Goal: Communication & Community: Answer question/provide support

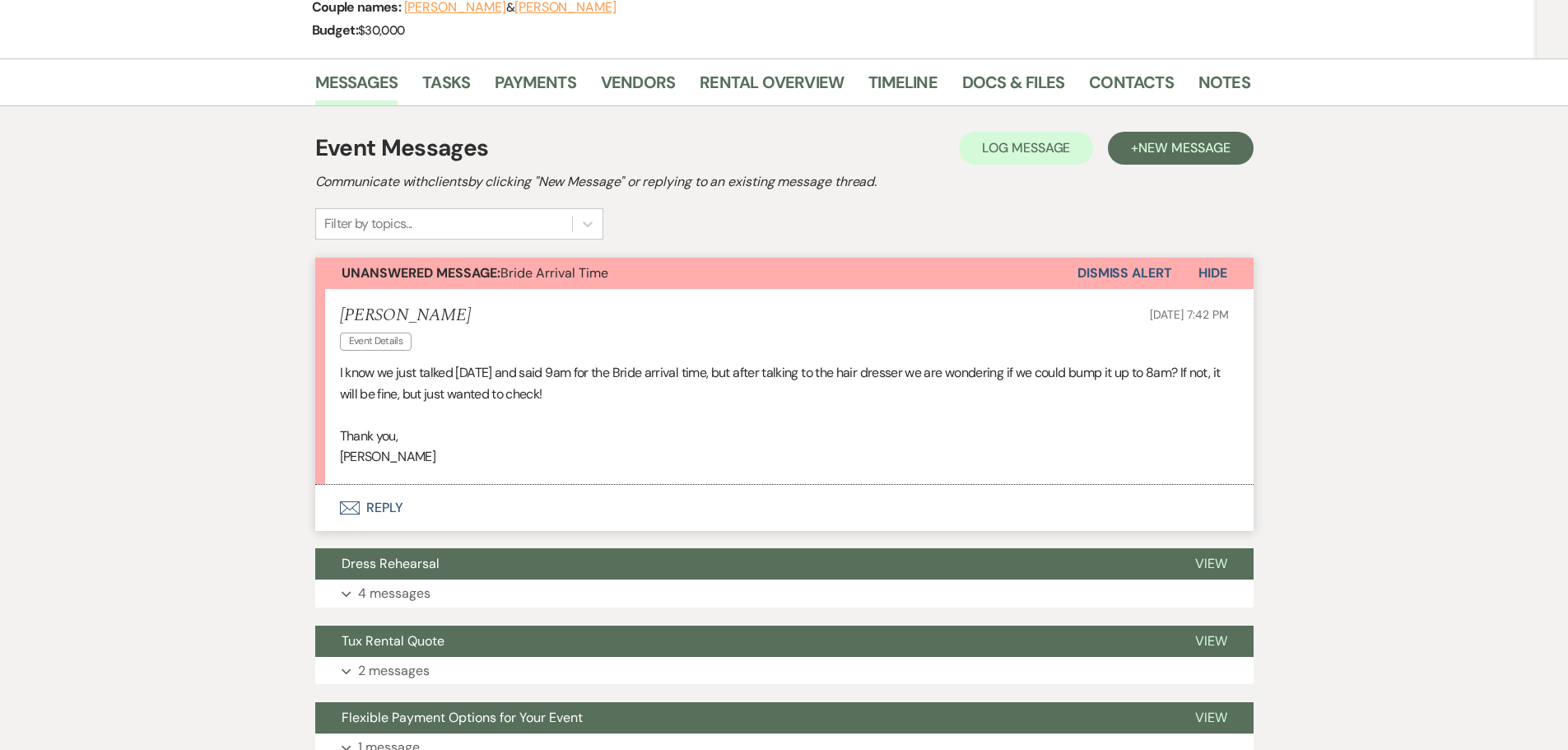
click at [404, 499] on button "Envelope Reply" at bounding box center [784, 507] width 938 height 46
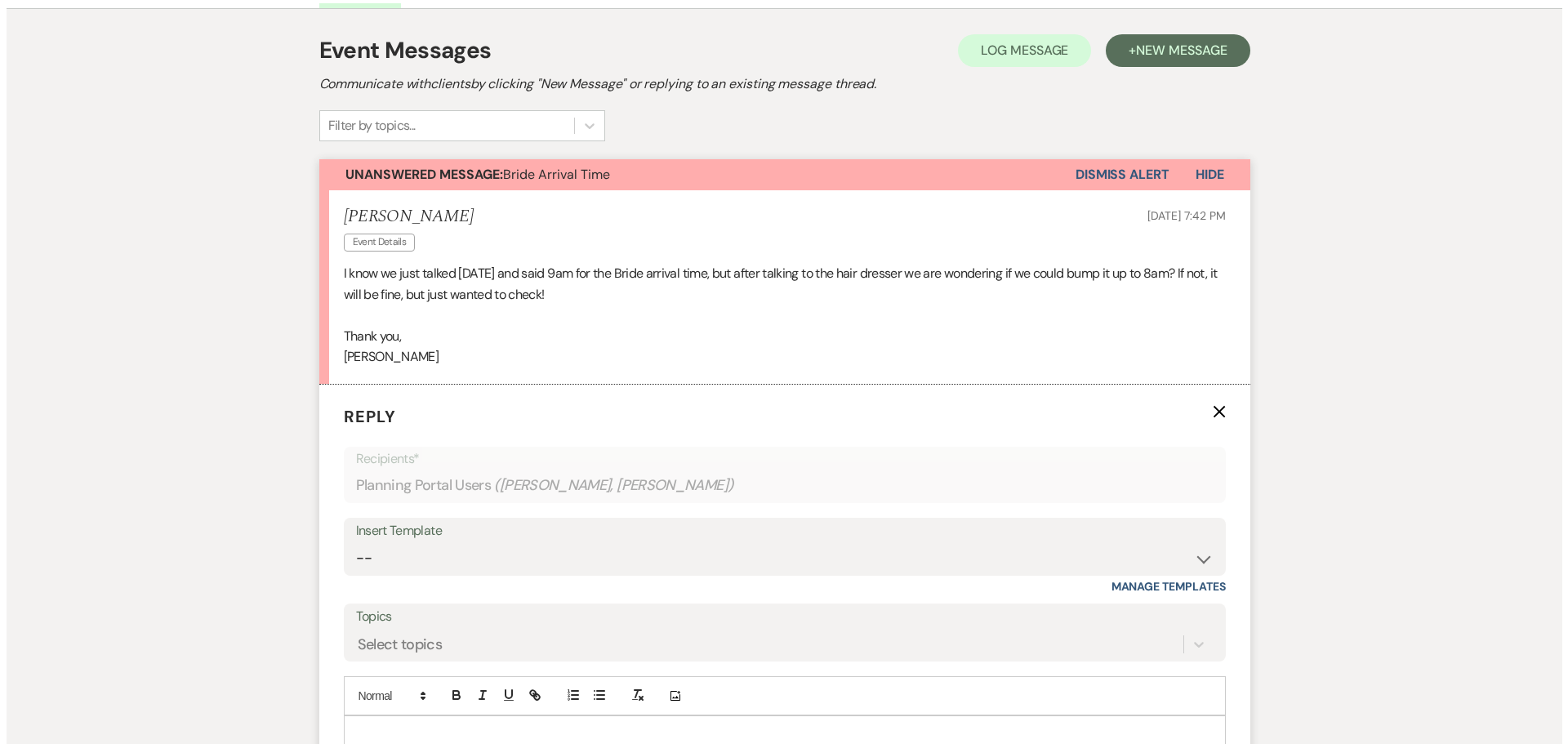
scroll to position [517, 0]
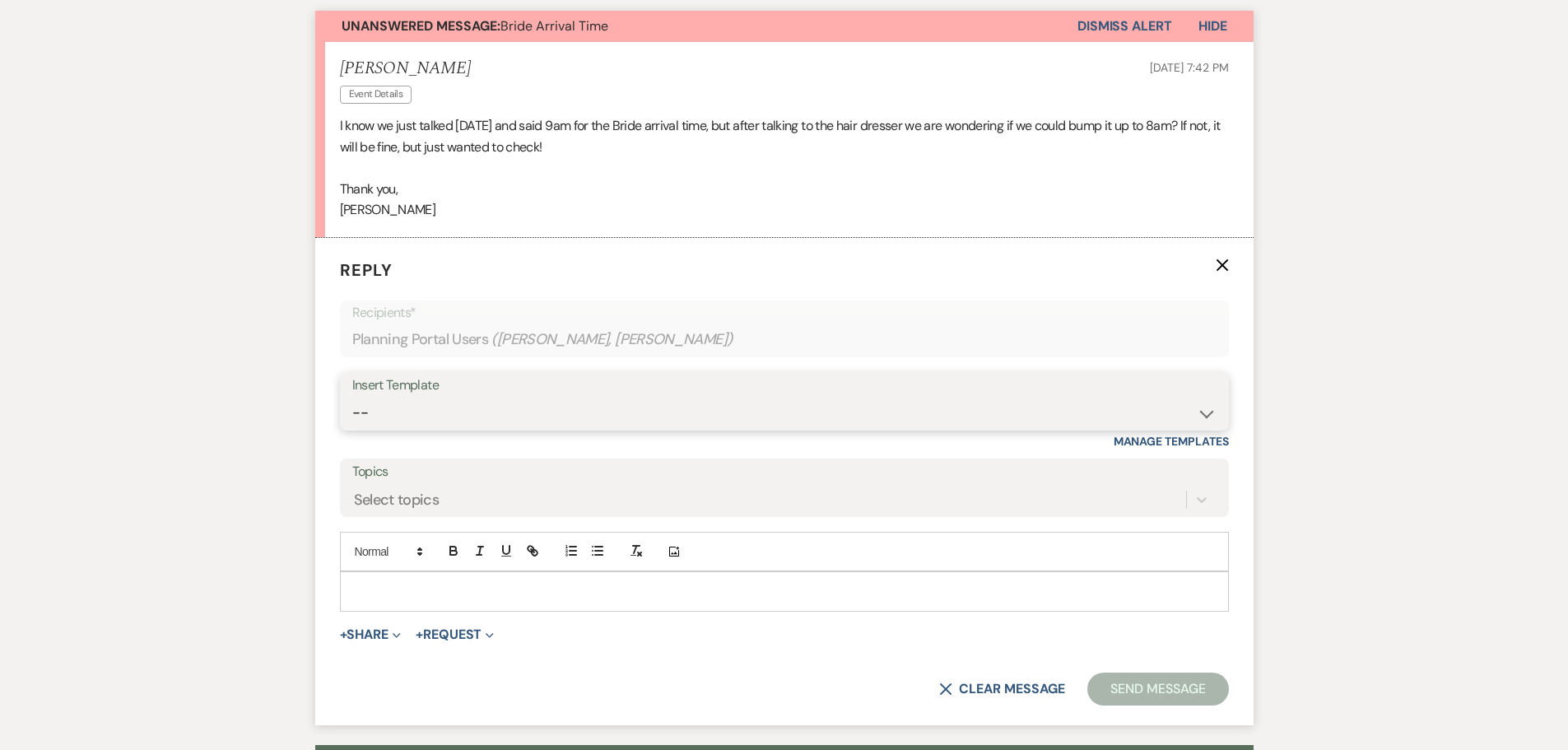
click at [451, 418] on select "-- New Inquiry - message 2 Event Pricing - Non Wedding Weven Planning Portal In…" at bounding box center [784, 412] width 864 height 32
click at [432, 596] on p at bounding box center [784, 591] width 862 height 18
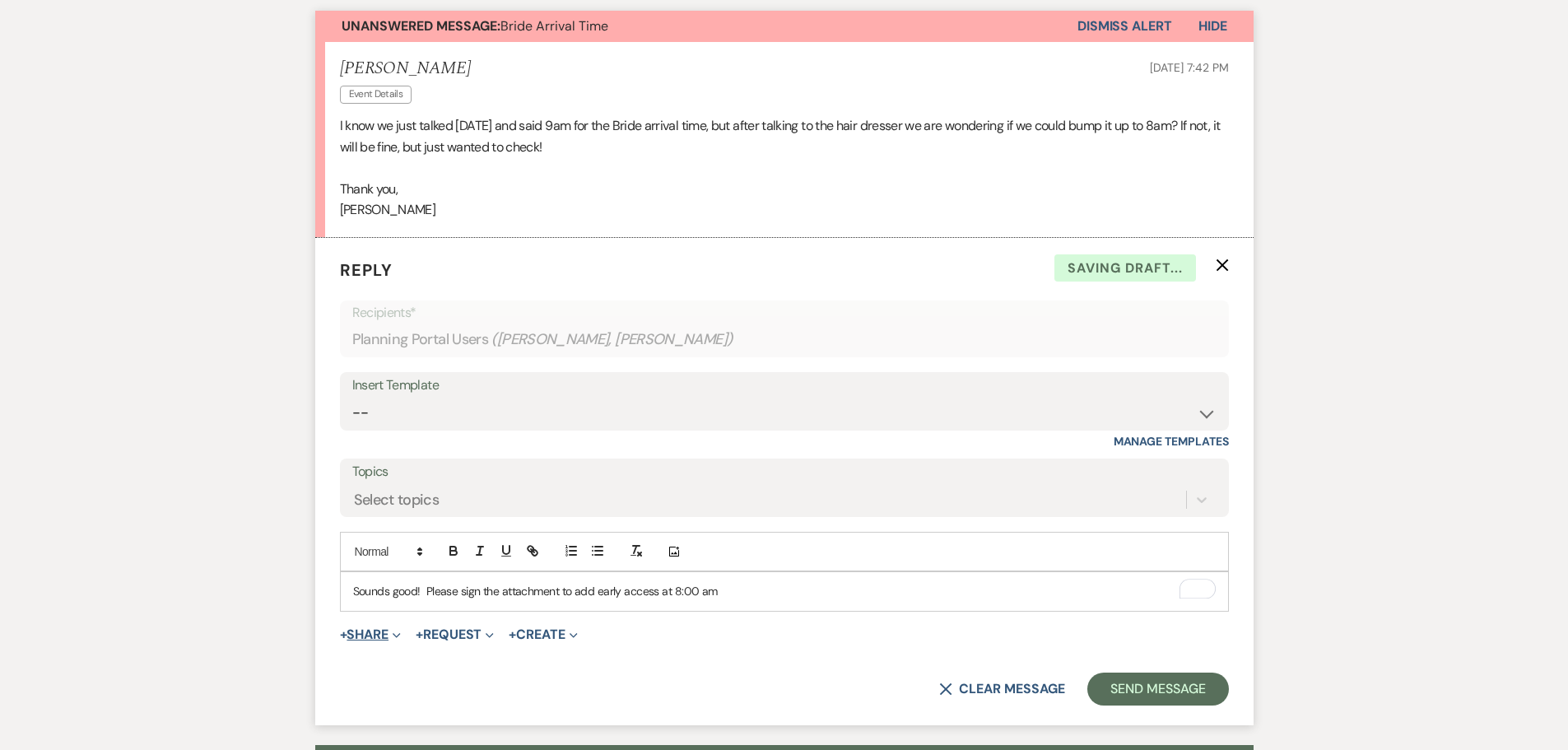
click at [379, 635] on button "+ Share Expand" at bounding box center [371, 634] width 62 height 13
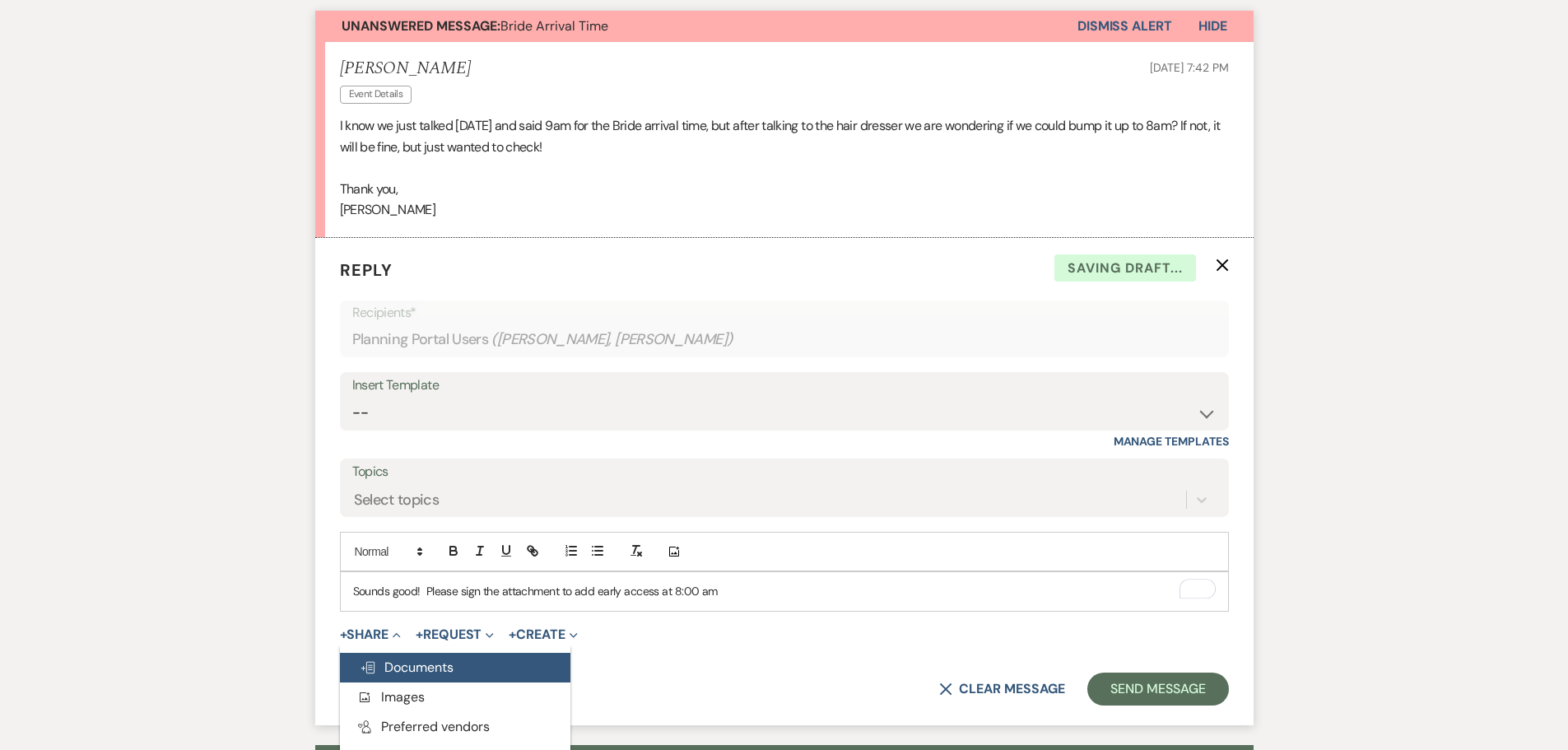
click at [425, 661] on span "Doc Upload Documents" at bounding box center [406, 667] width 94 height 17
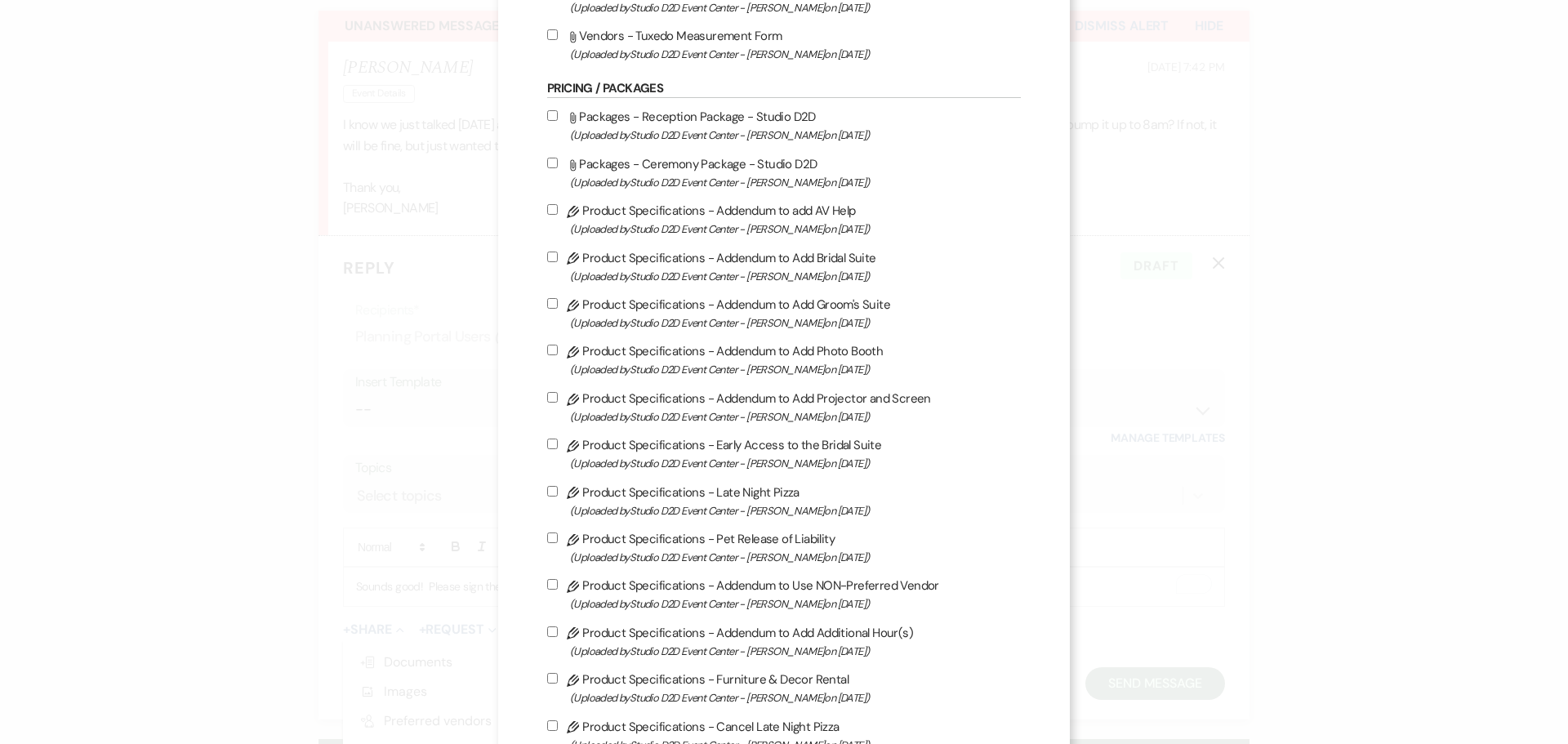
scroll to position [980, 0]
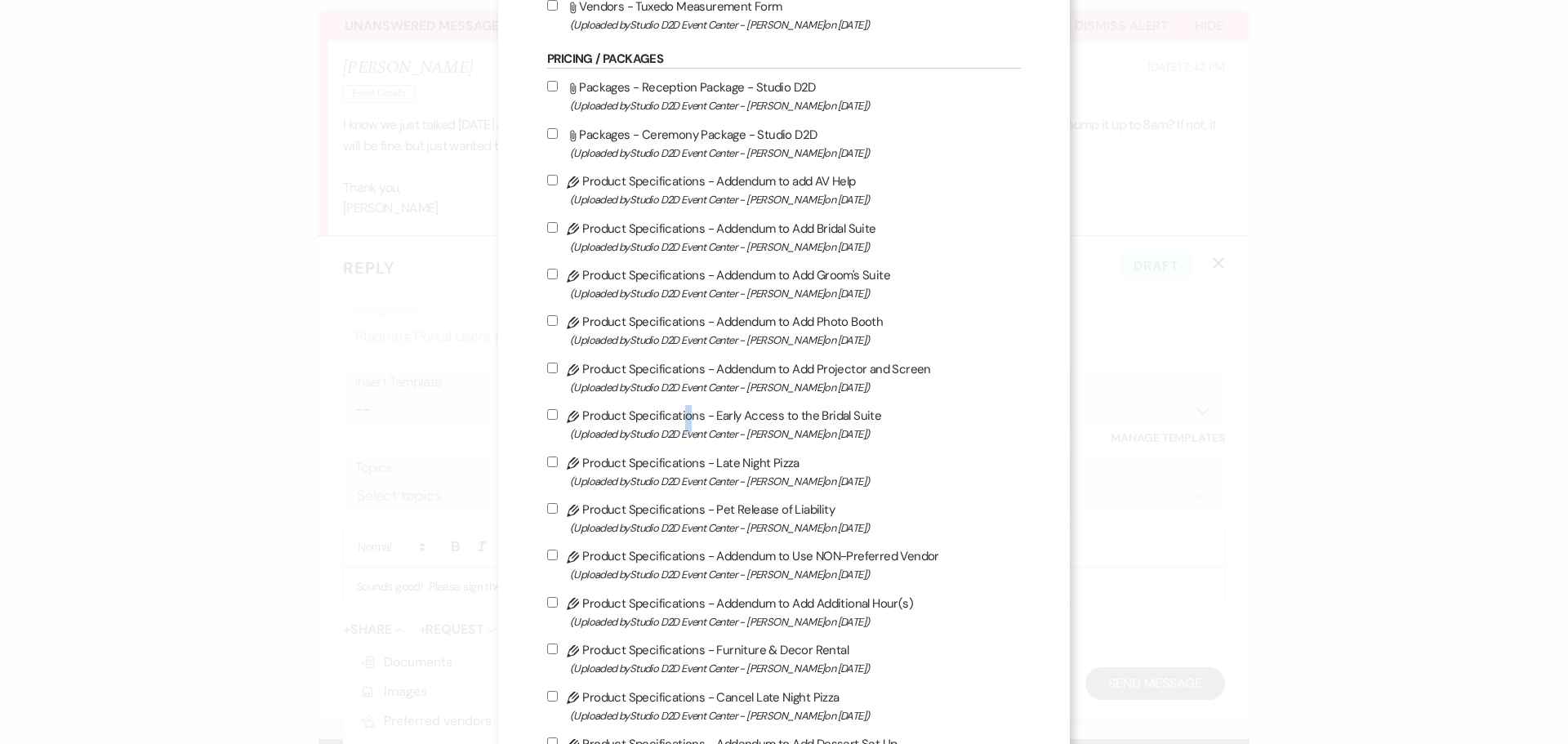
click at [680, 414] on label "Pencil Product Specifications - Early Access to the Bridal Suite (Uploaded by S…" at bounding box center [784, 424] width 474 height 38
click at [547, 419] on label "Pencil Product Specifications - Early Access to the Bridal Suite (Uploaded by S…" at bounding box center [784, 424] width 474 height 38
click at [547, 417] on input "Pencil Product Specifications - Early Access to the Bridal Suite (Uploaded by S…" at bounding box center [553, 414] width 10 height 10
checkbox input "true"
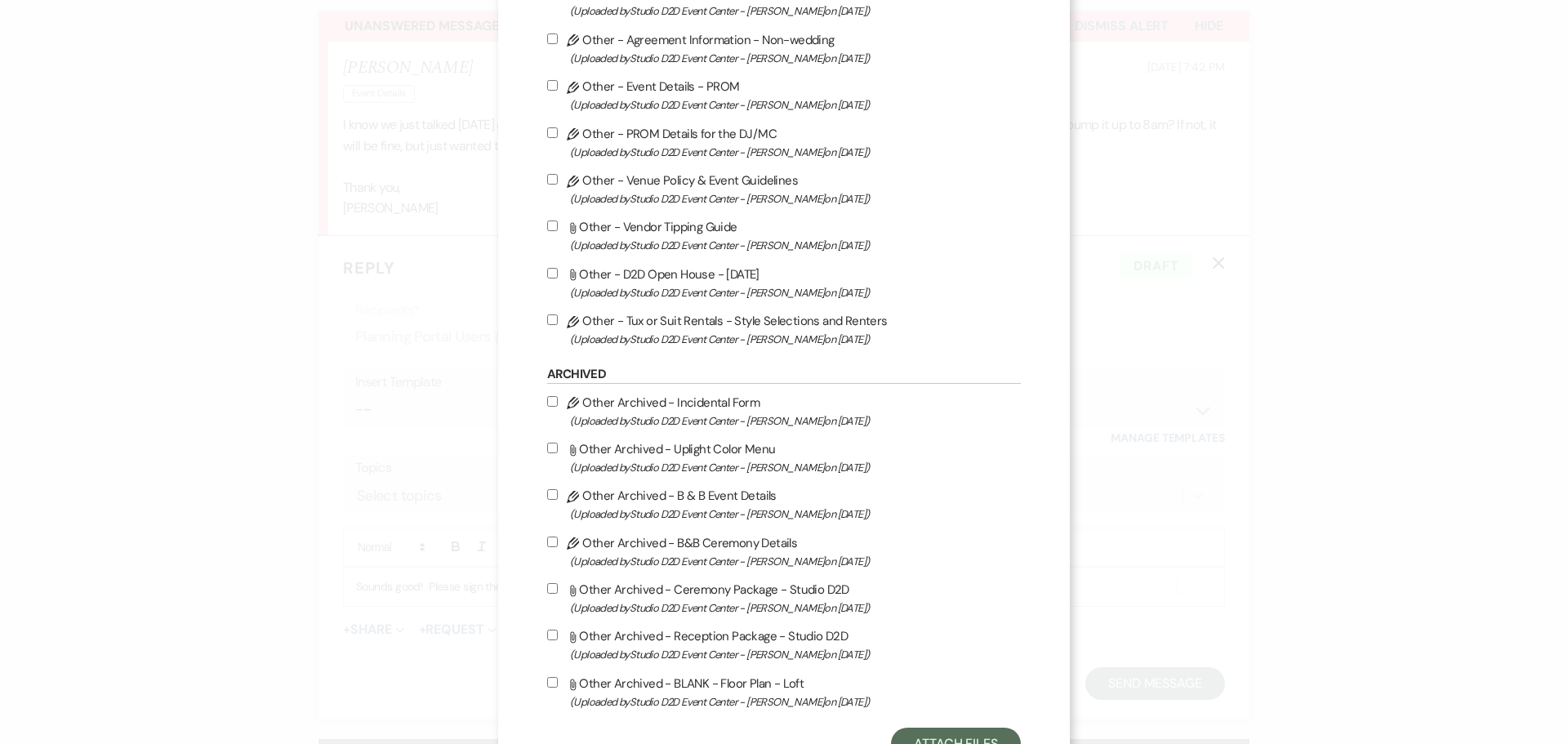
scroll to position [2520, 0]
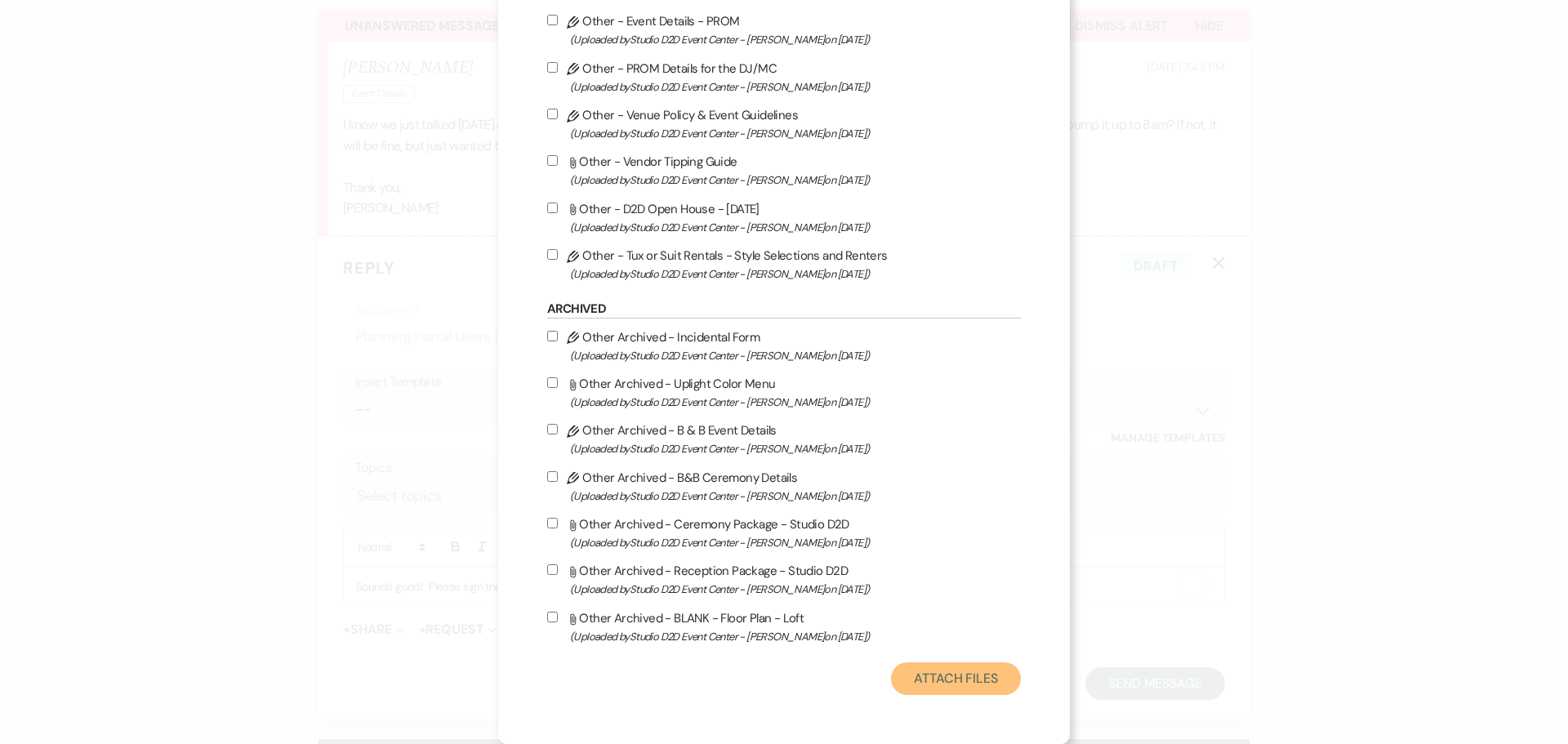
click at [958, 671] on button "Attach Files" at bounding box center [956, 678] width 130 height 33
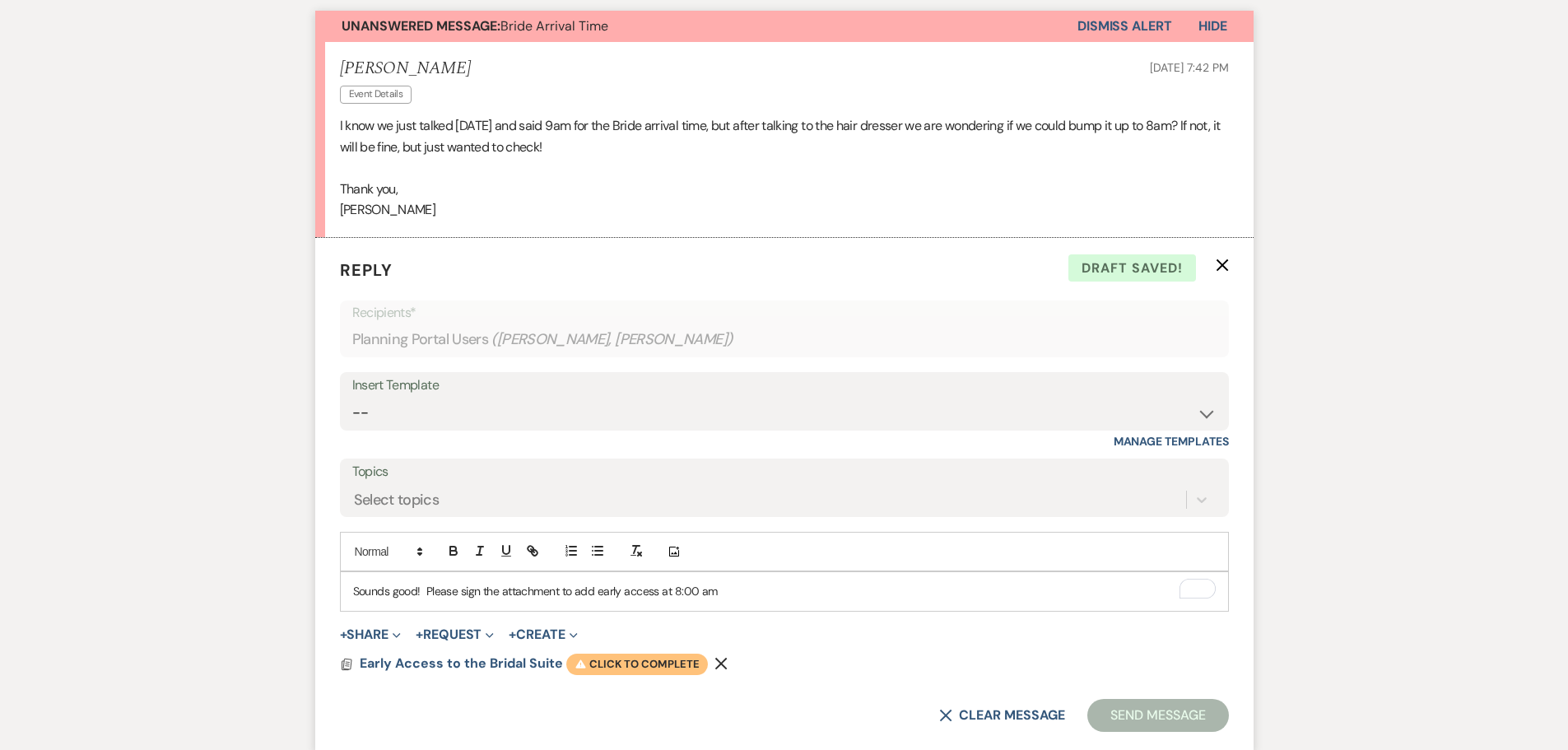
click at [667, 666] on span "Warning Click to complete" at bounding box center [637, 664] width 142 height 22
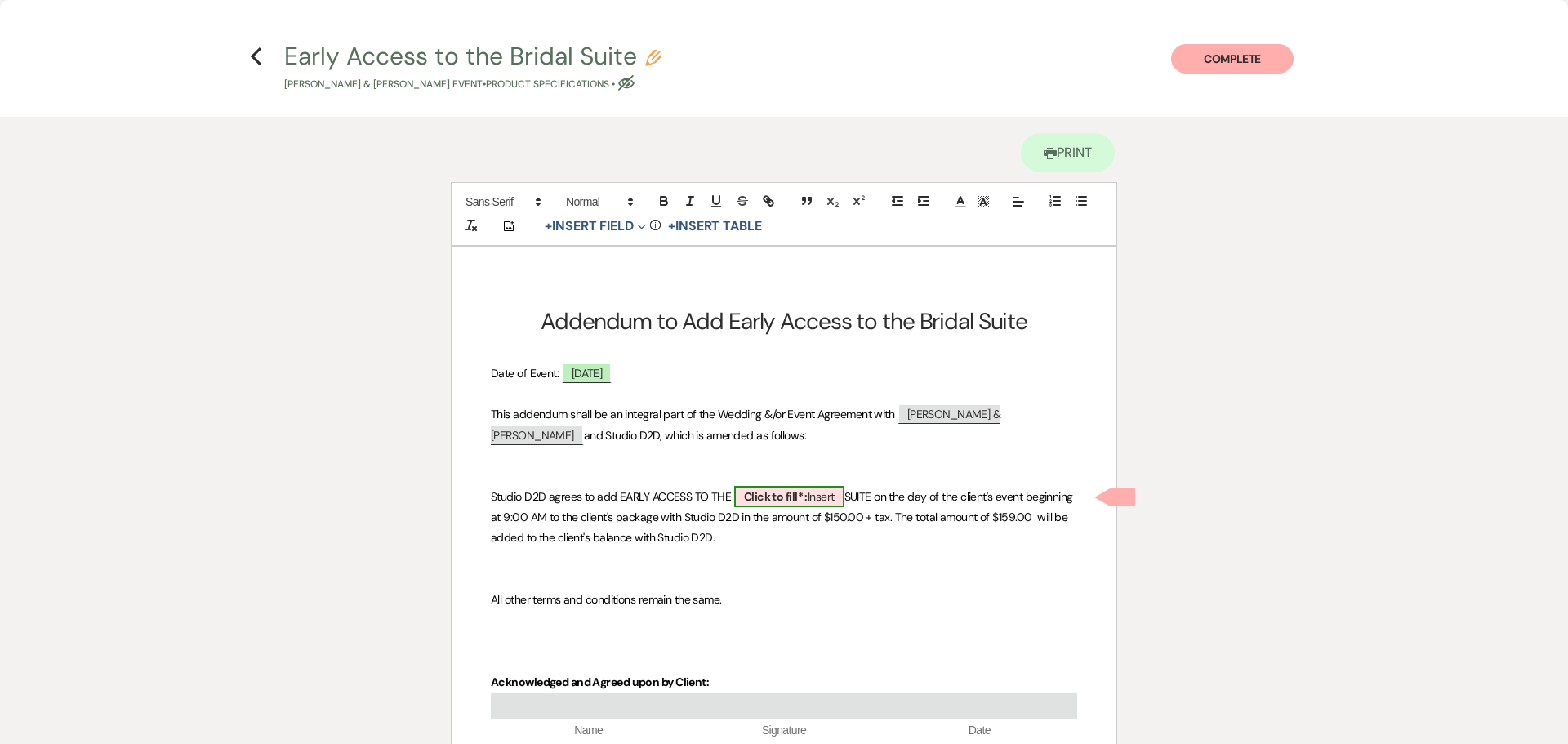
click at [780, 501] on b "Click to fill* :" at bounding box center [776, 496] width 64 height 15
select select "owner"
select select "custom_placeholder"
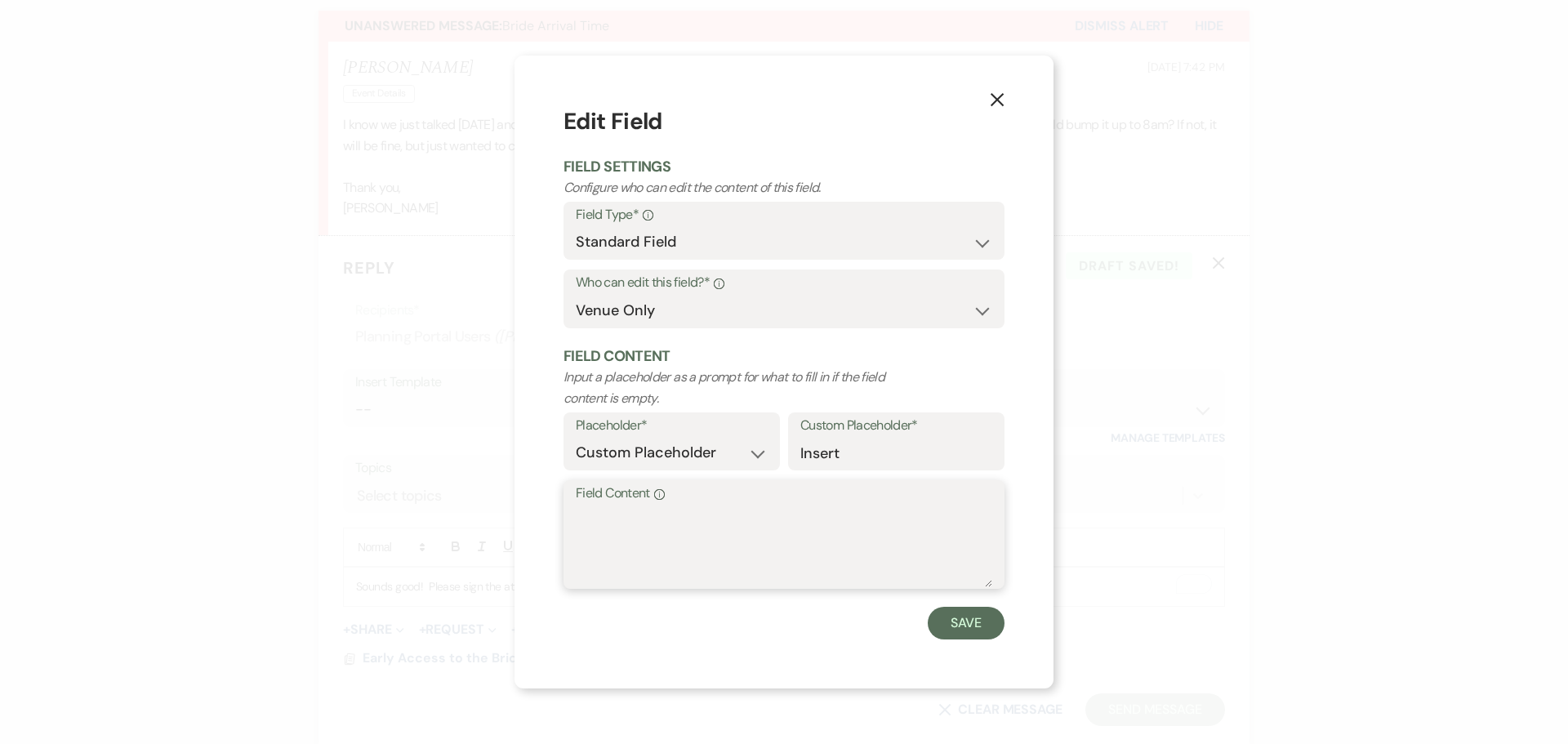
click at [680, 520] on textarea "Field Content Info" at bounding box center [784, 545] width 416 height 82
type textarea "LARGE SUITE (1st floor)"
click at [944, 625] on button "Save" at bounding box center [965, 623] width 77 height 33
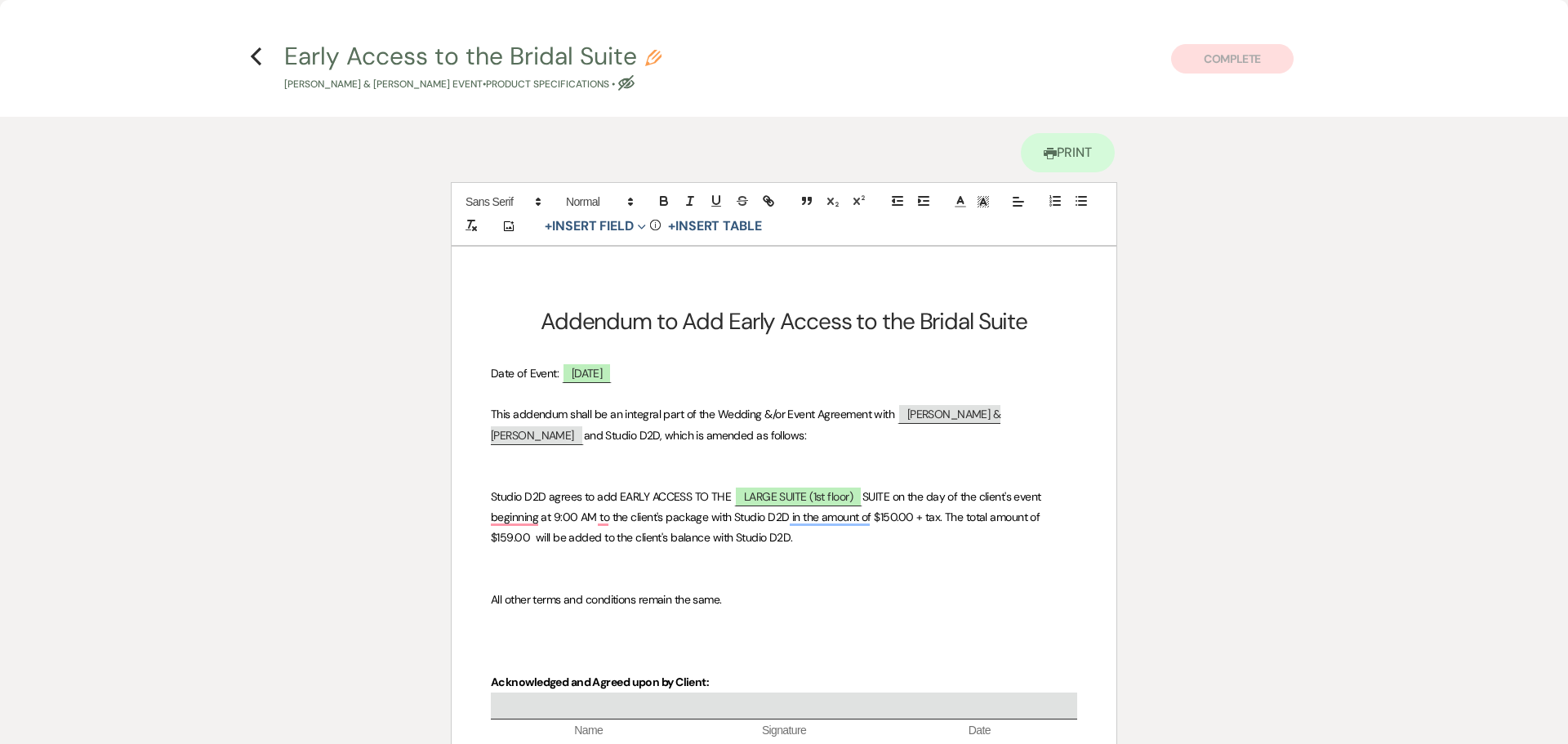
click at [898, 500] on span "SUITE on the day of the client's event beginning at 9:00 AM to the client's pac…" at bounding box center [767, 517] width 553 height 55
click at [509, 518] on span "on the day of the client's event beginning at 9:00 AM to the client's package w…" at bounding box center [783, 517] width 585 height 55
click at [844, 520] on span "on the day of the client's event beginning at 8:00 AM to the client's package w…" at bounding box center [783, 517] width 585 height 55
click at [1015, 520] on span "on the day of the client's event beginning at 8:00 AM to the client's package w…" at bounding box center [783, 517] width 585 height 55
click at [1220, 534] on div "Printer Print Add Photo + Insert Field Expand Standard Field Smart Field Signat…" at bounding box center [784, 545] width 1176 height 858
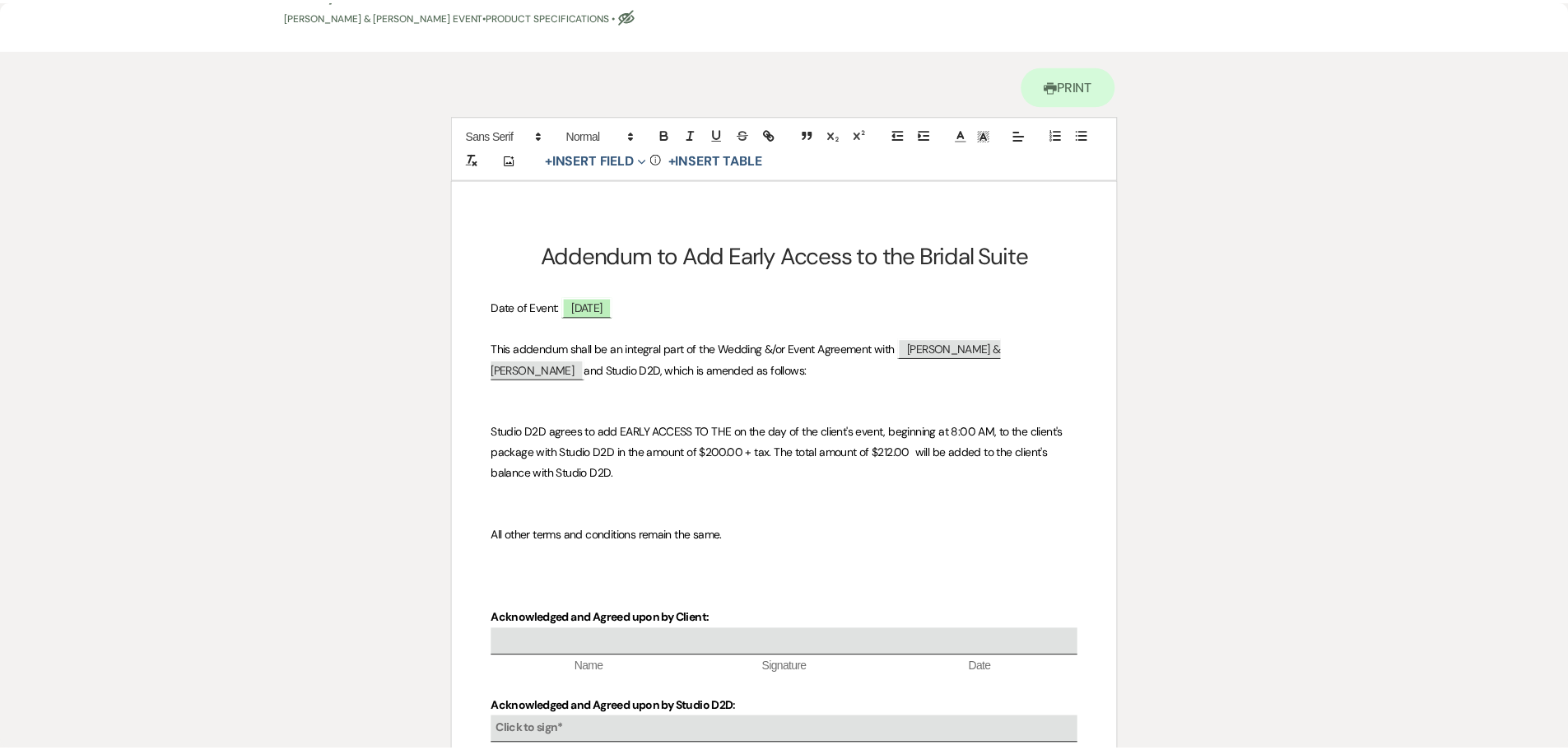
scroll to position [0, 0]
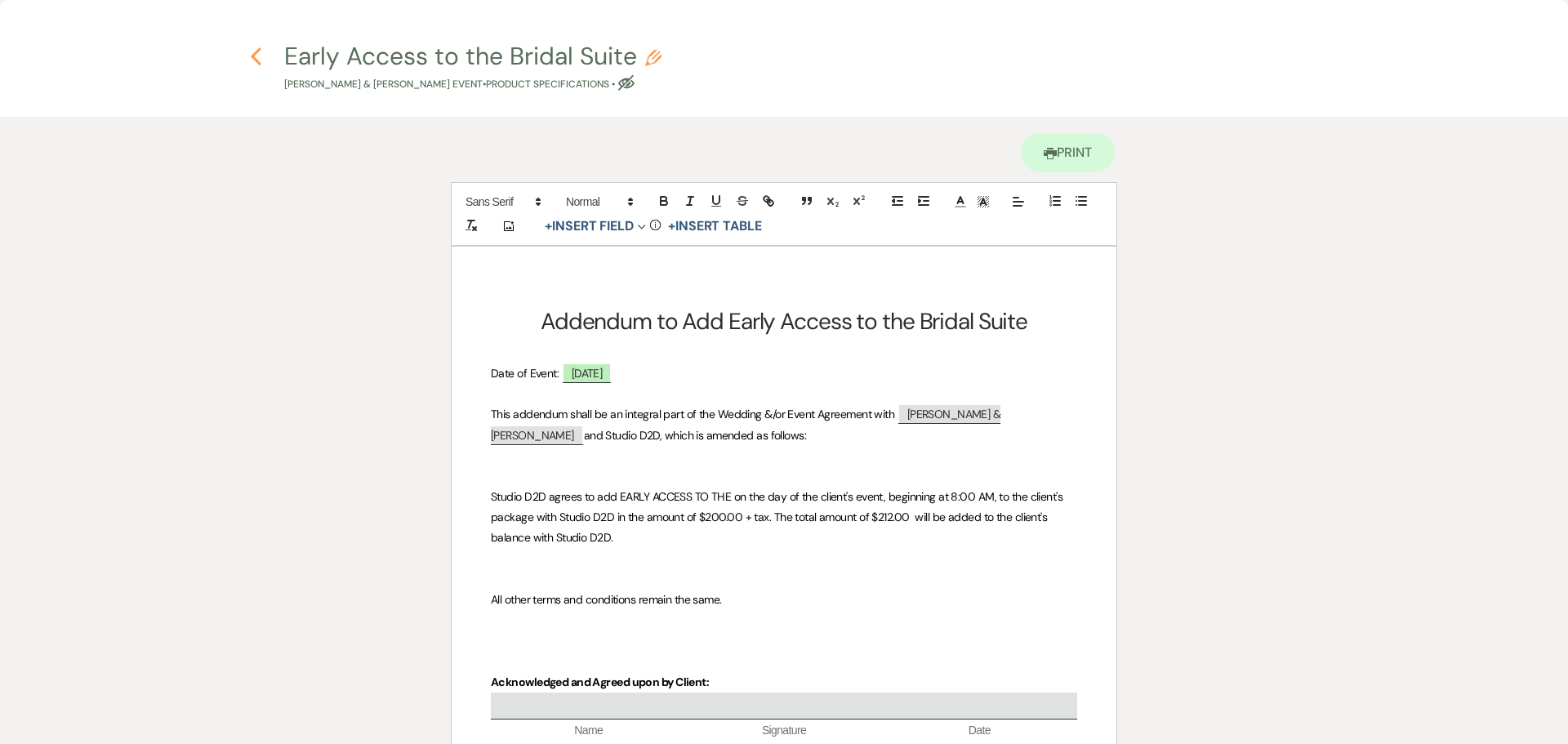
click at [254, 59] on use "button" at bounding box center [256, 56] width 10 height 18
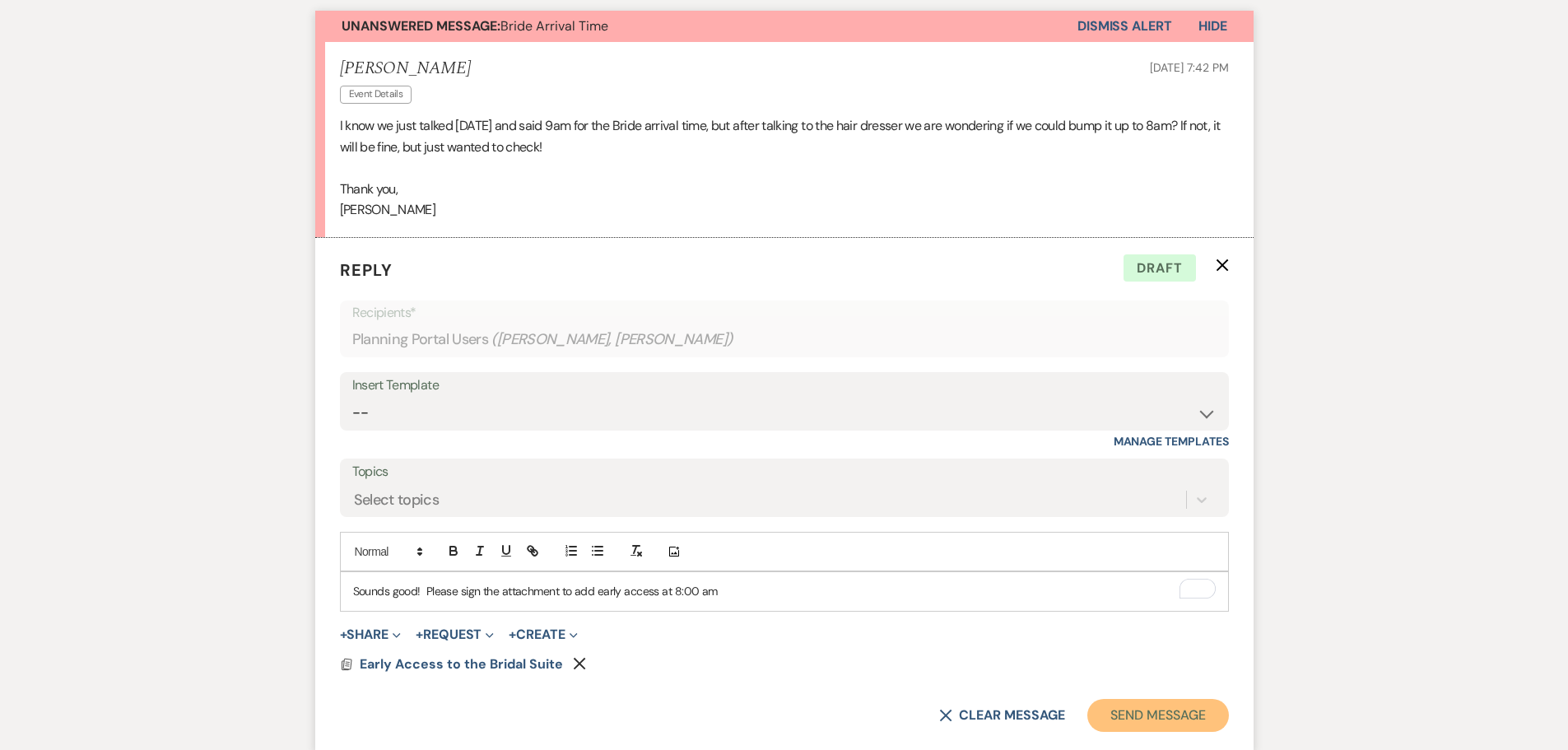
click at [1122, 713] on button "Send Message" at bounding box center [1157, 715] width 141 height 33
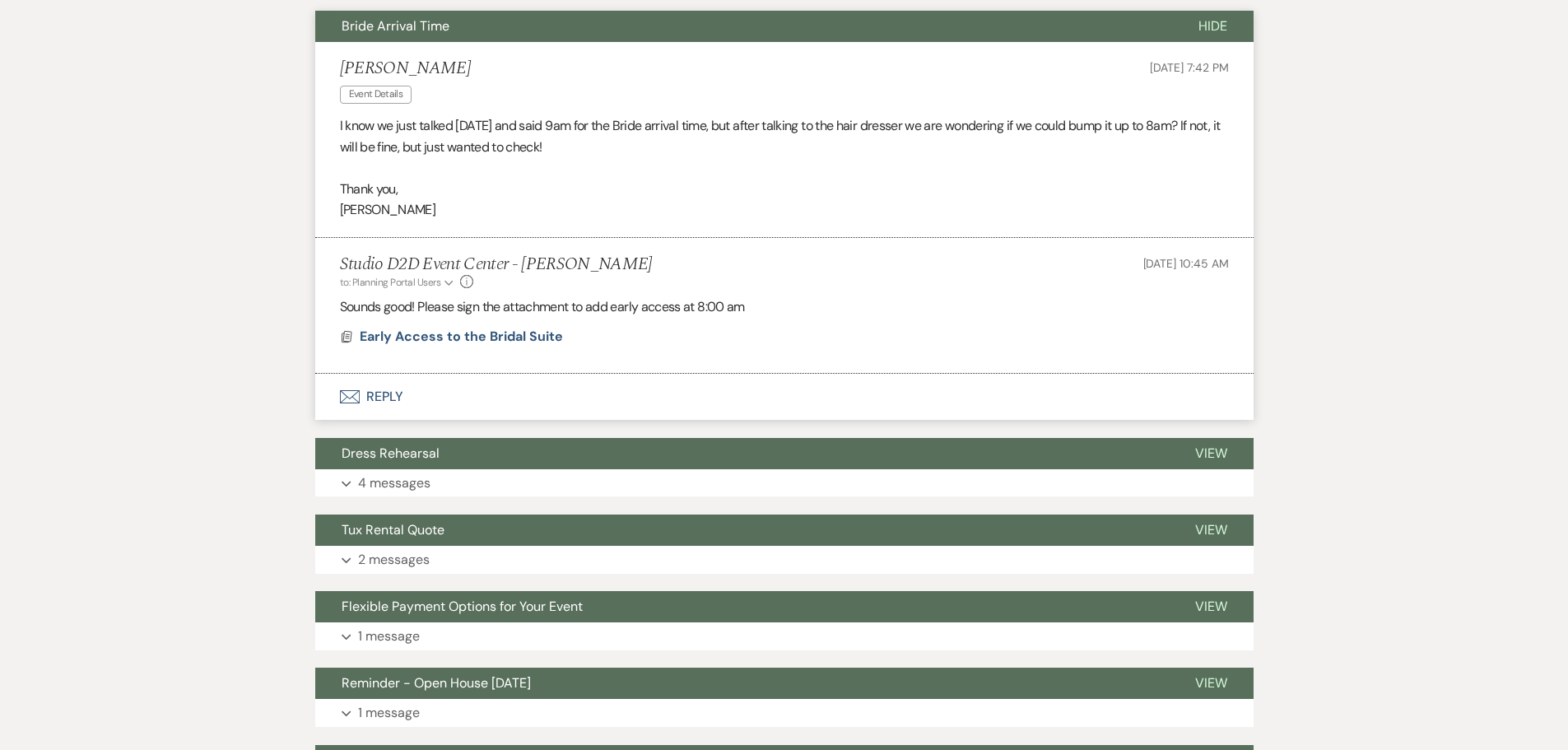
click at [520, 29] on button "Bride Arrival Time" at bounding box center [743, 26] width 857 height 31
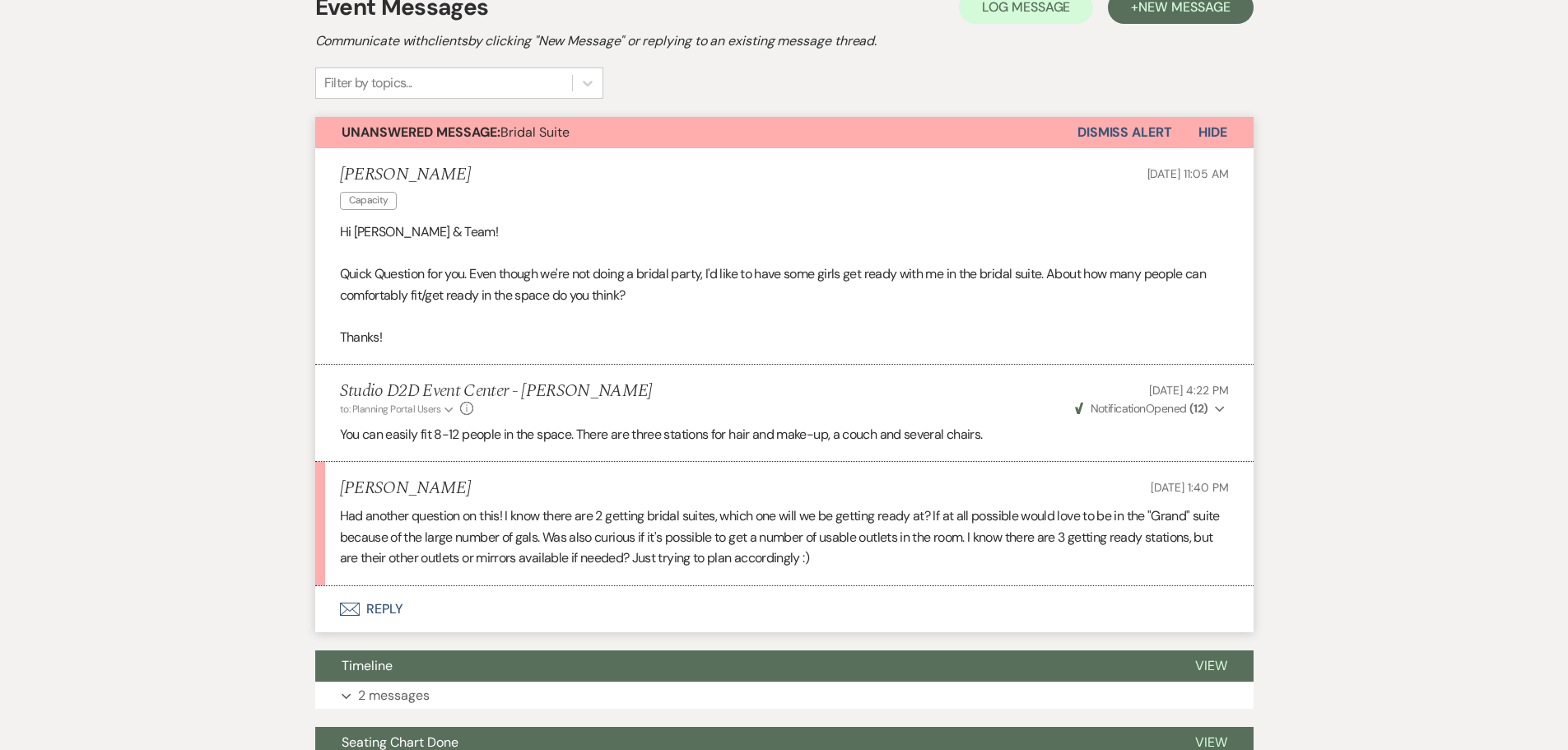
scroll to position [576, 0]
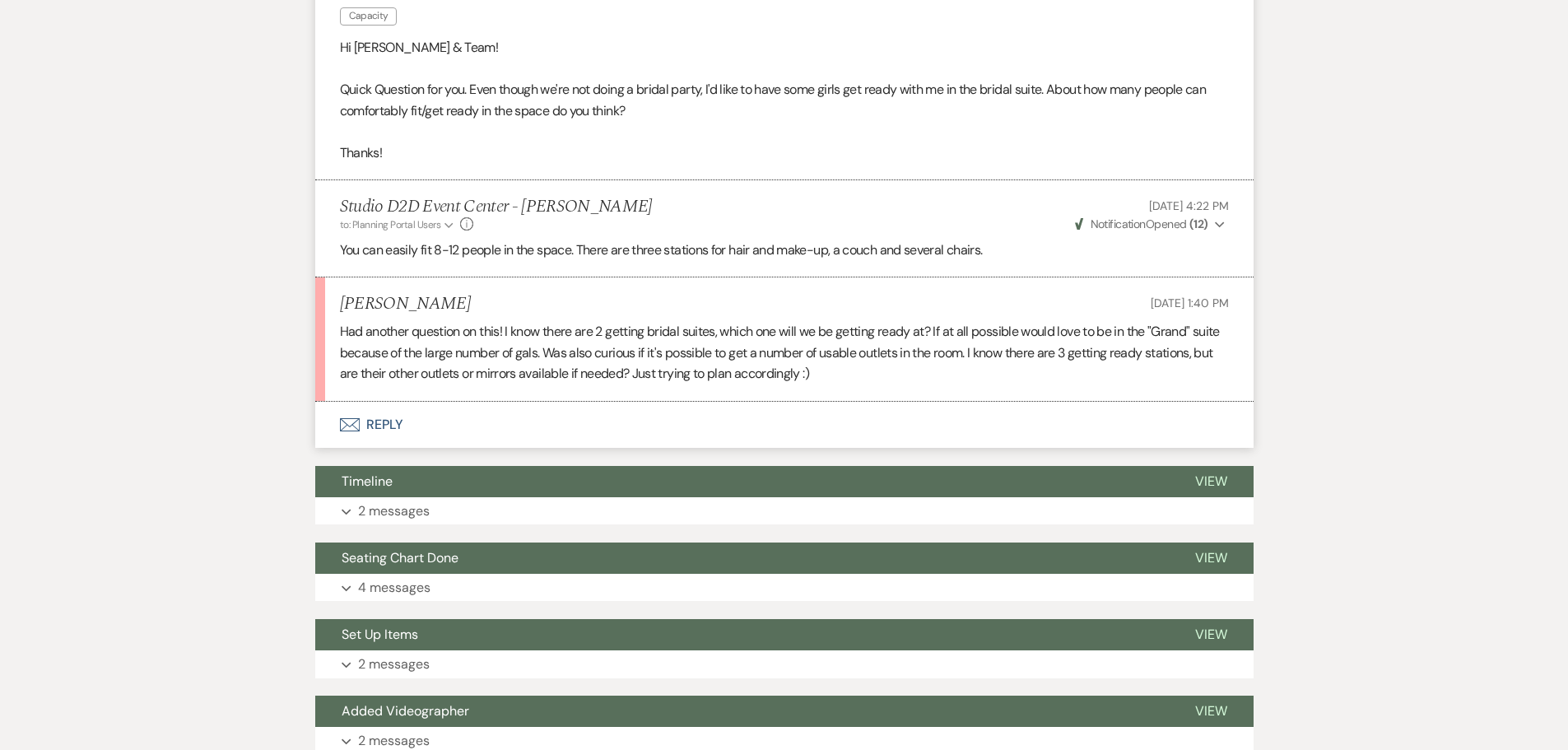
click at [399, 424] on button "Envelope Reply" at bounding box center [784, 425] width 938 height 46
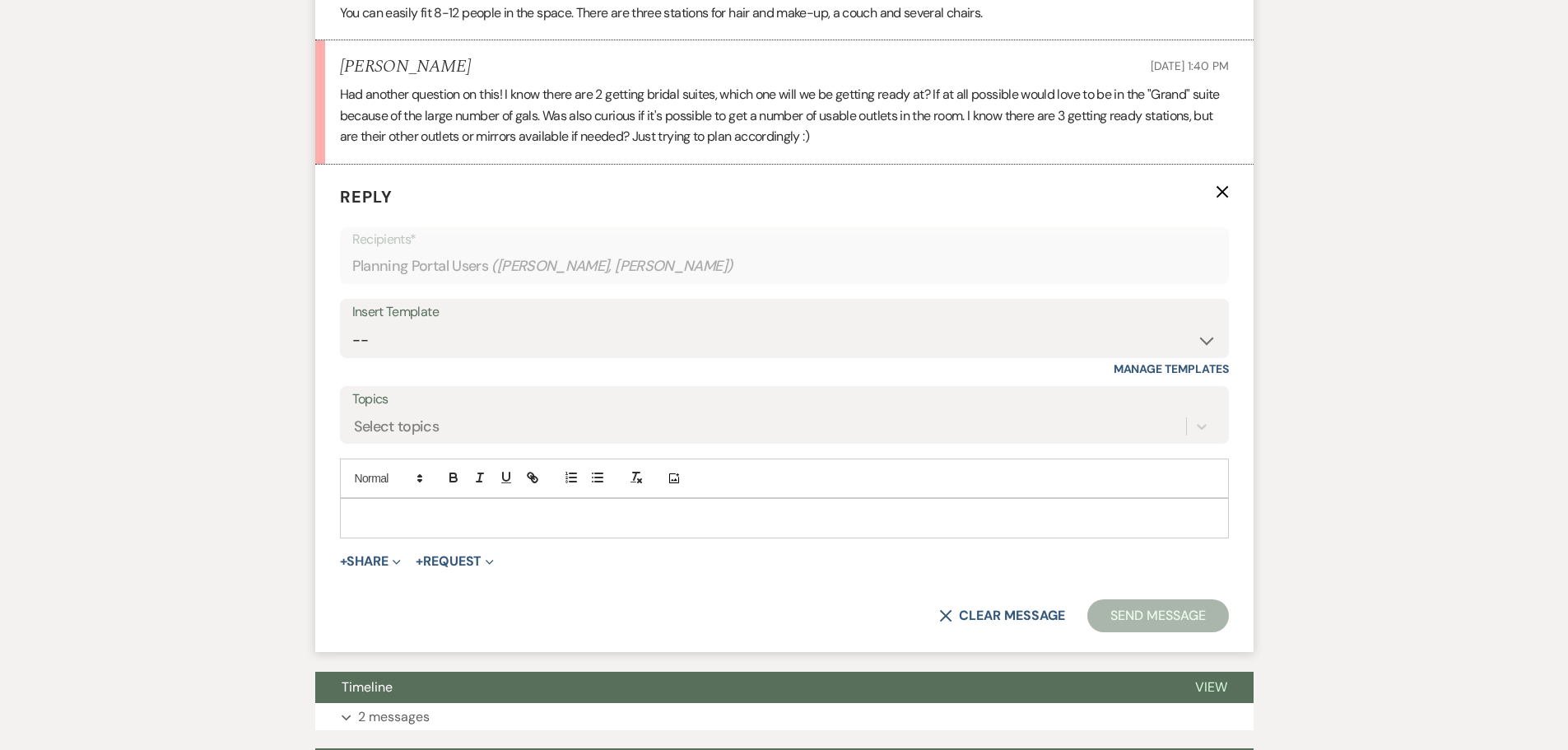
scroll to position [823, 0]
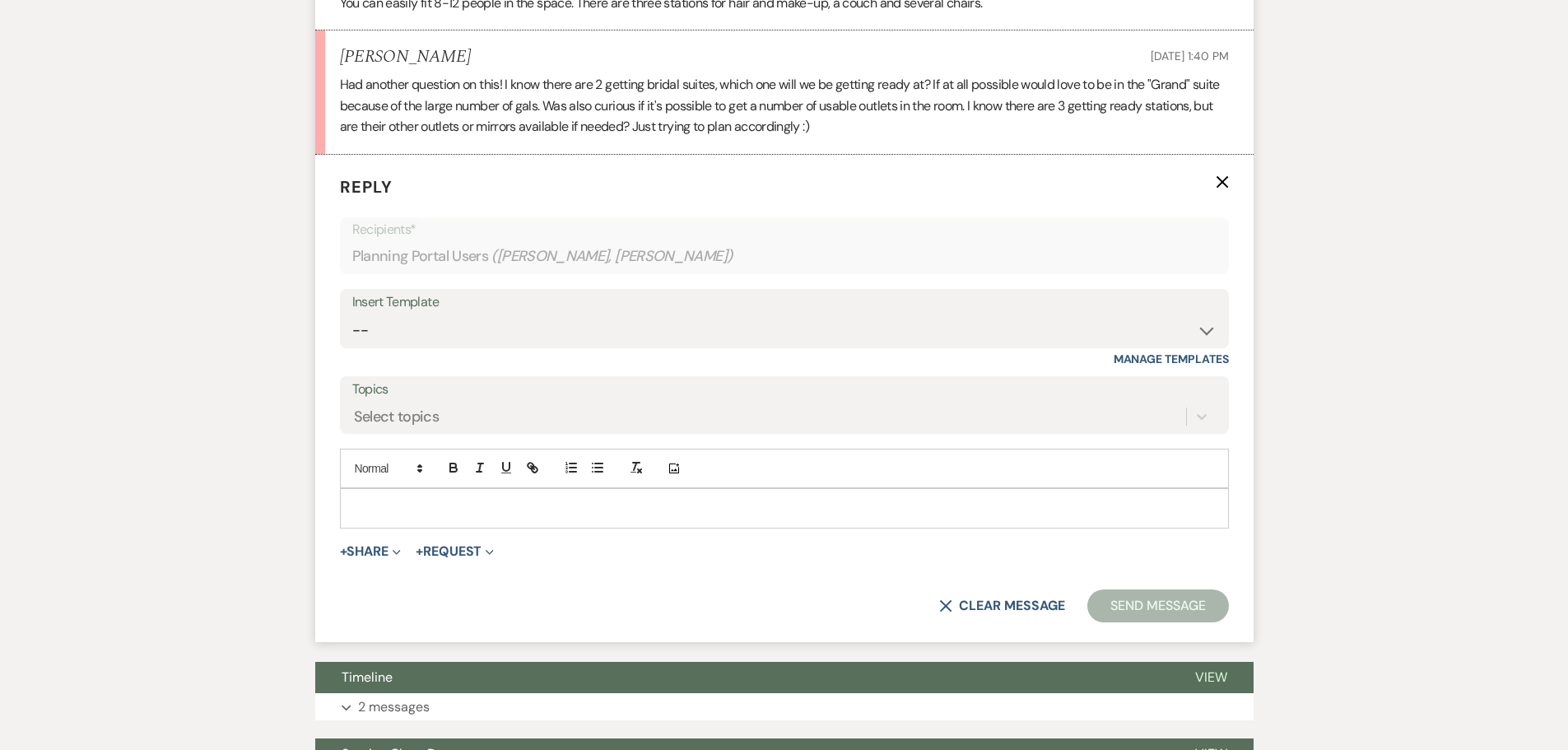
click at [502, 505] on p at bounding box center [784, 507] width 862 height 18
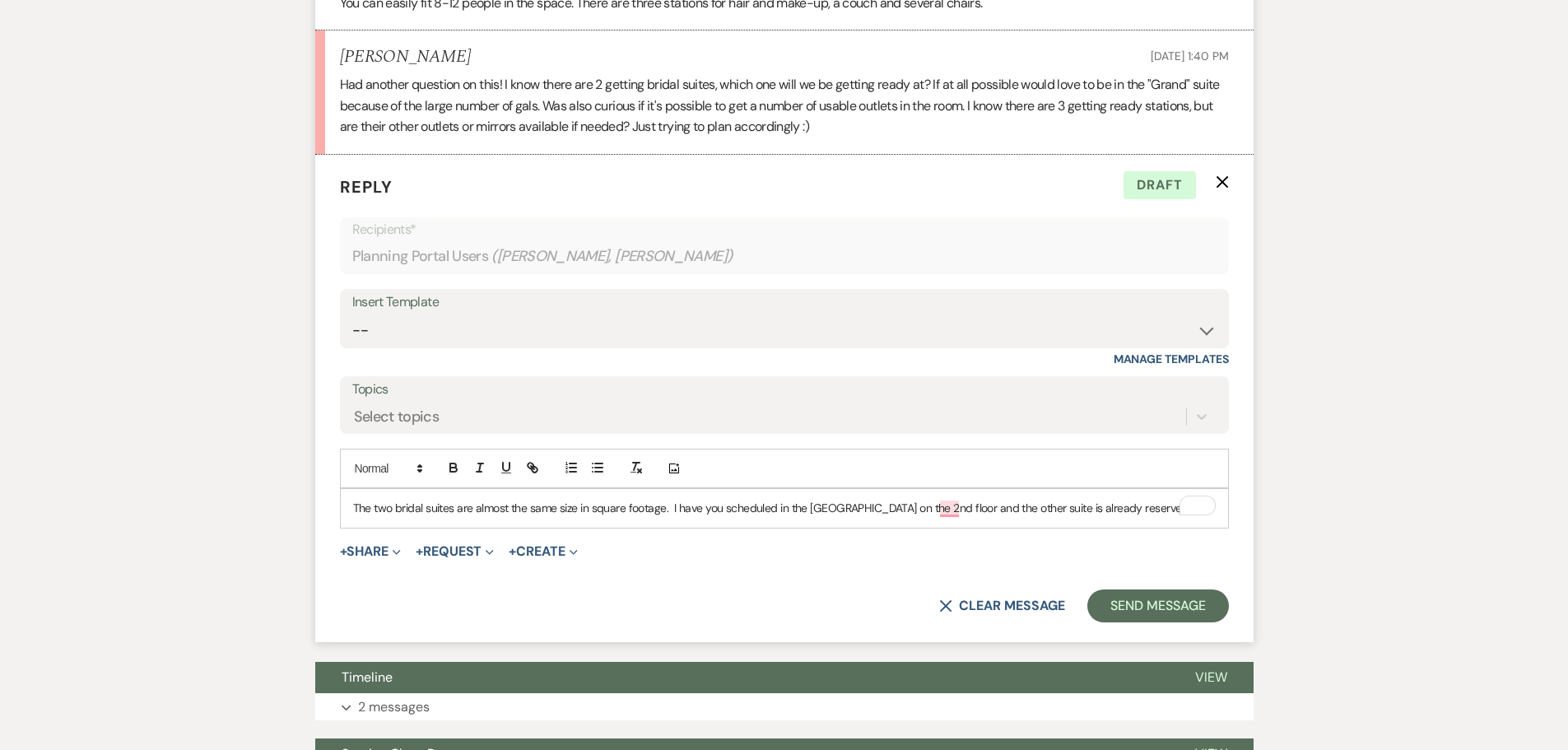
click at [671, 508] on p "The two bridal suites are almost the same size in square footage. I have you sc…" at bounding box center [784, 507] width 862 height 18
click at [1141, 506] on p "The two bridal suites are almost the same size in square footage. I have you sc…" at bounding box center [784, 507] width 862 height 18
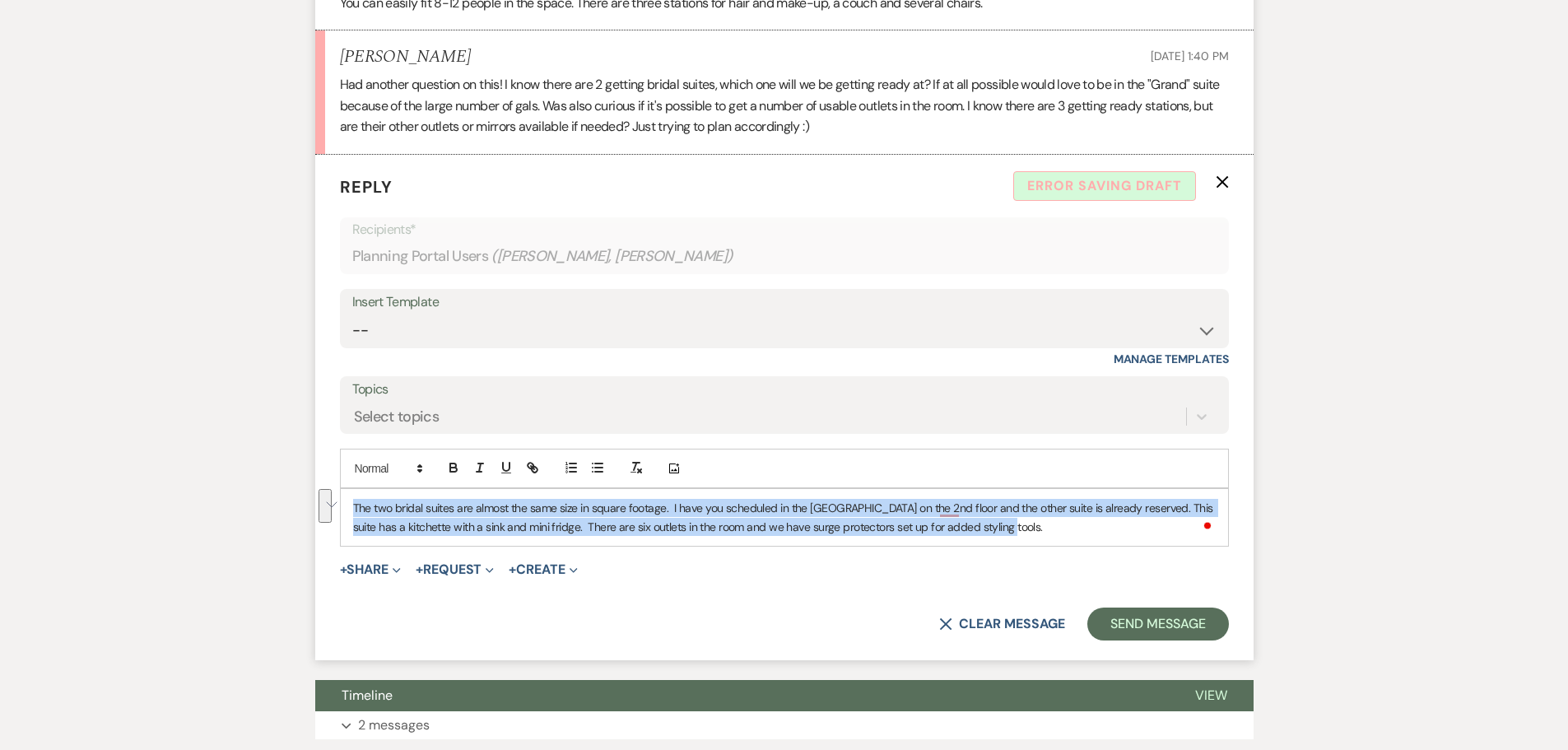
drag, startPoint x: 992, startPoint y: 527, endPoint x: 347, endPoint y: 511, distance: 645.2
click at [347, 511] on div "The two bridal suites are almost the same size in square footage. I have you sc…" at bounding box center [785, 517] width 888 height 57
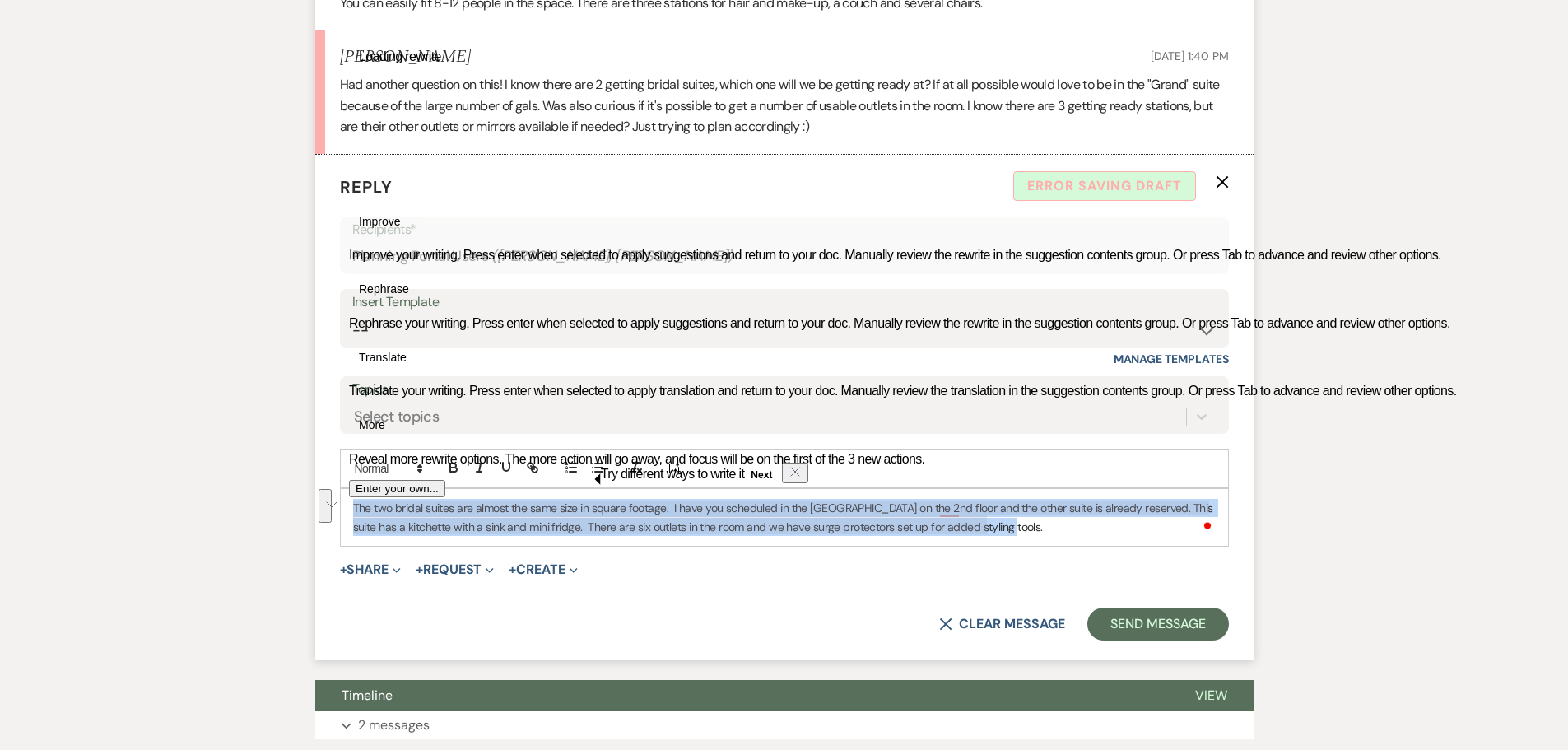
copy p "The two bridal suites are almost the same size in square footage. I have you sc…"
click at [1029, 532] on p "The two bridal suites are almost the same size in square footage. I have you sc…" at bounding box center [784, 517] width 862 height 37
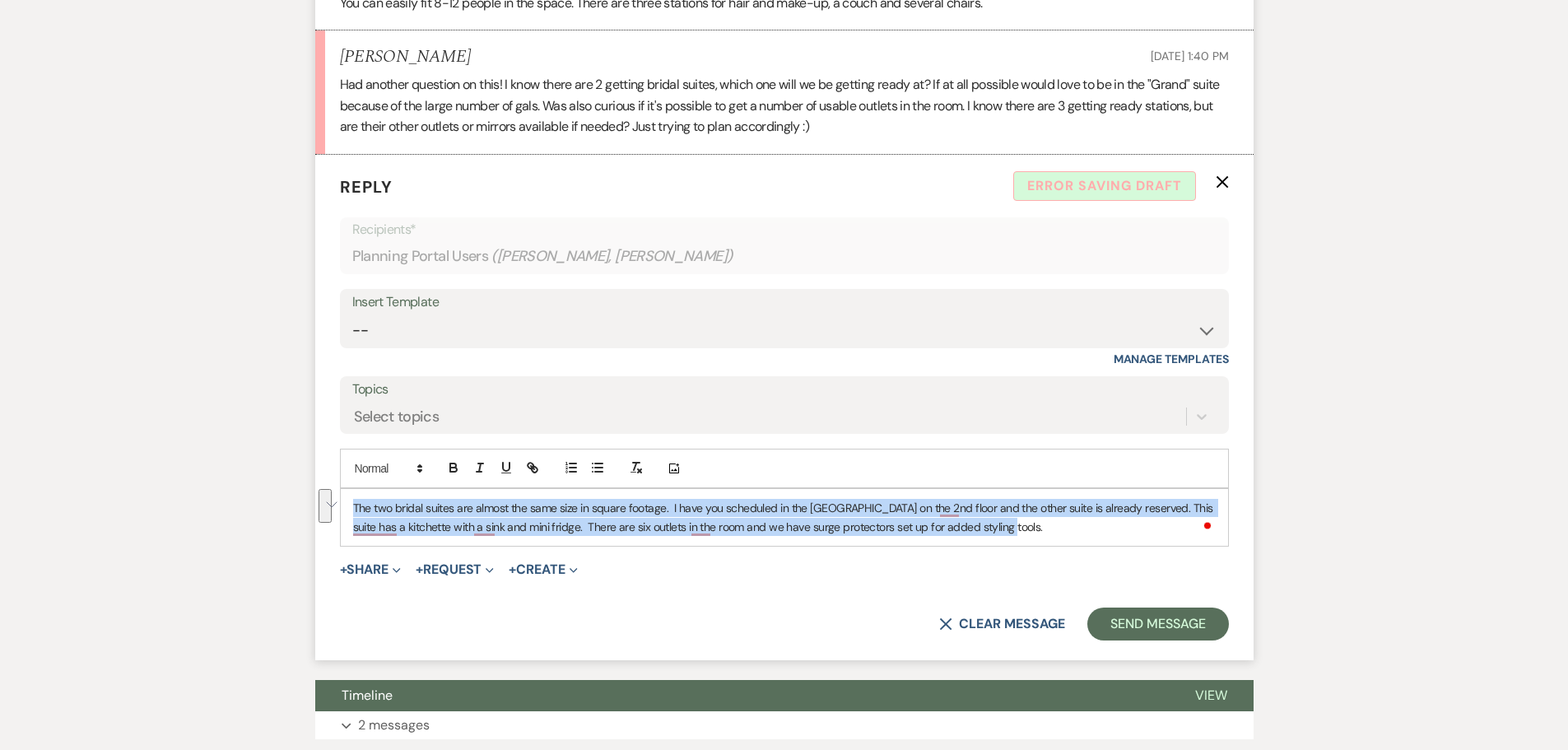
drag, startPoint x: 1005, startPoint y: 527, endPoint x: 355, endPoint y: 503, distance: 650.4
click at [355, 503] on p "The two bridal suites are almost the same size in square footage. I have you sc…" at bounding box center [784, 517] width 862 height 37
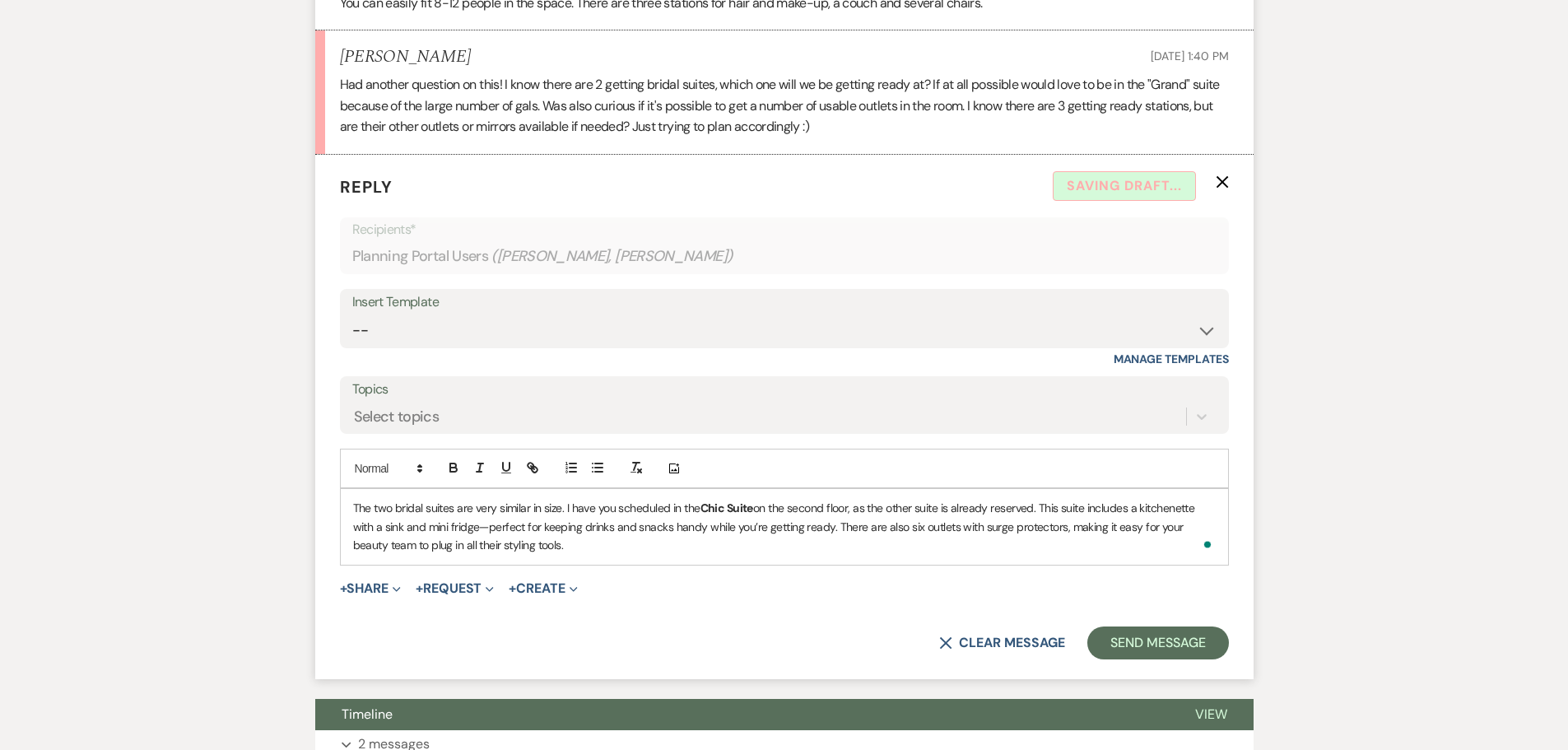
click at [560, 509] on p "The two bridal suites are very similar in size. I have you scheduled in the Chi…" at bounding box center [784, 526] width 862 height 55
click at [1175, 527] on p "The two bridal suites are very similar in size, with almost the same square foo…" at bounding box center [784, 526] width 862 height 55
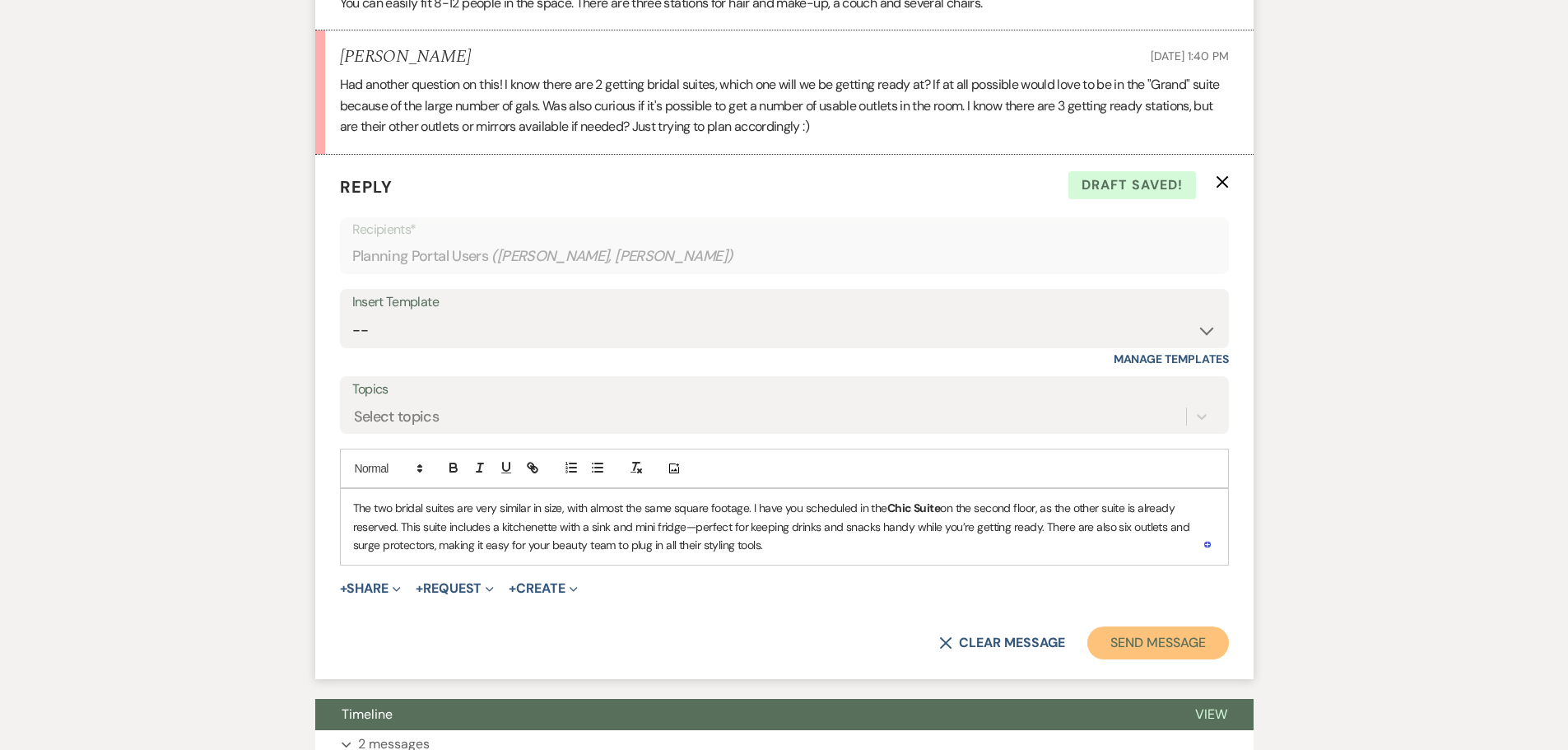
click at [1126, 642] on button "Send Message" at bounding box center [1157, 643] width 141 height 33
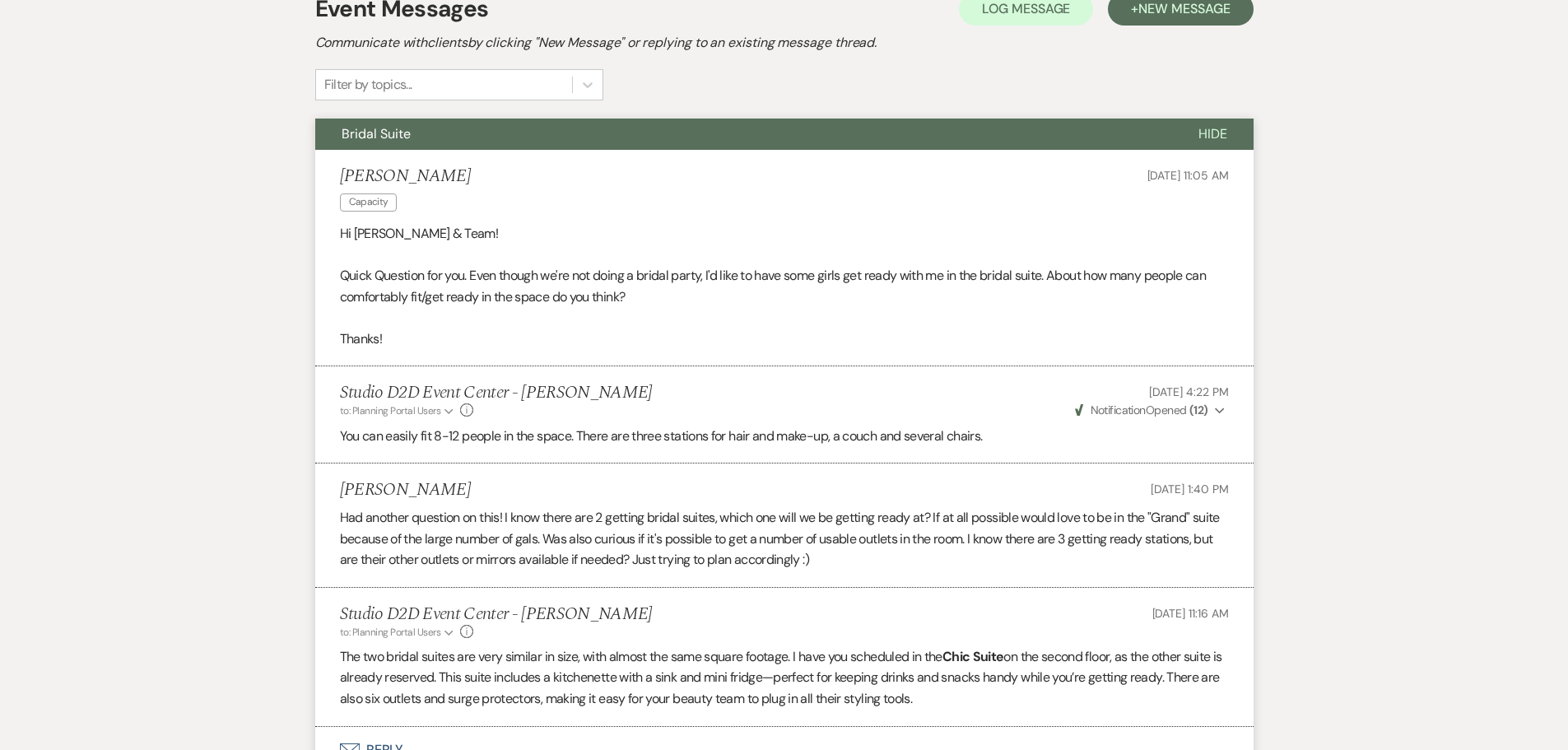
scroll to position [83, 0]
